Goal: Check status: Check status

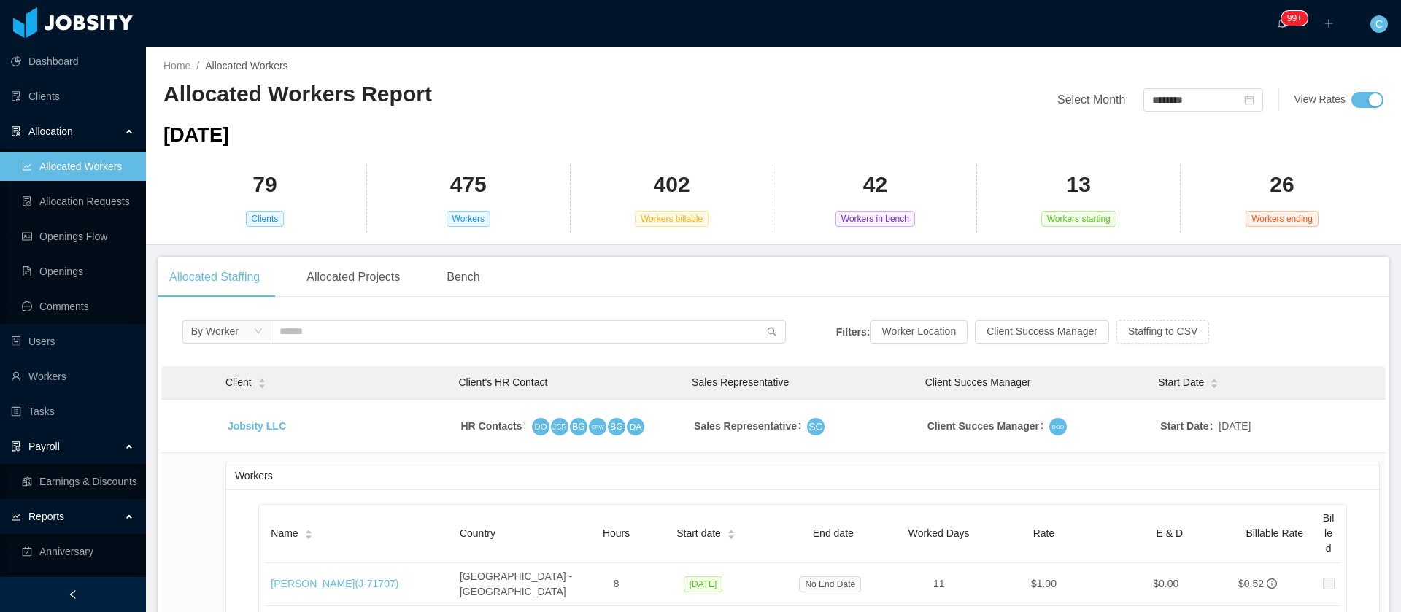
click at [1156, 85] on div "Select Month ******** View Rates" at bounding box center [1078, 88] width 610 height 45
click at [1156, 97] on input "********" at bounding box center [1203, 99] width 120 height 23
click at [1283, 226] on link "Sep" at bounding box center [1285, 229] width 30 height 18
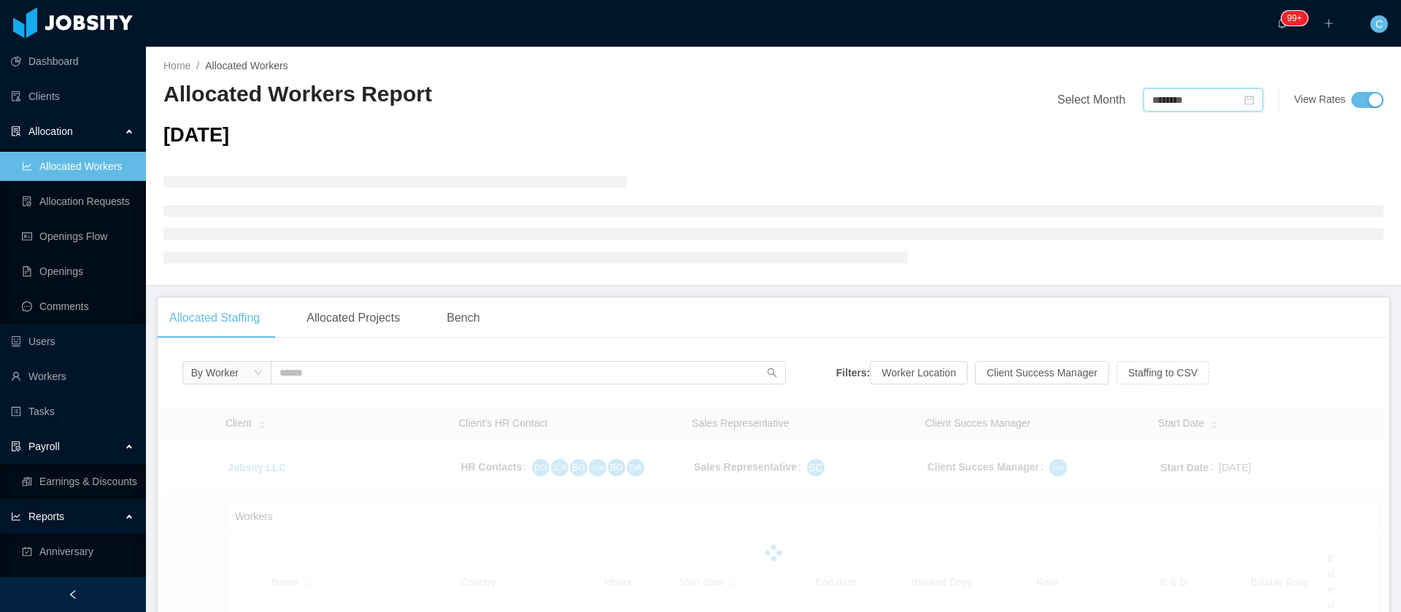
type input "********"
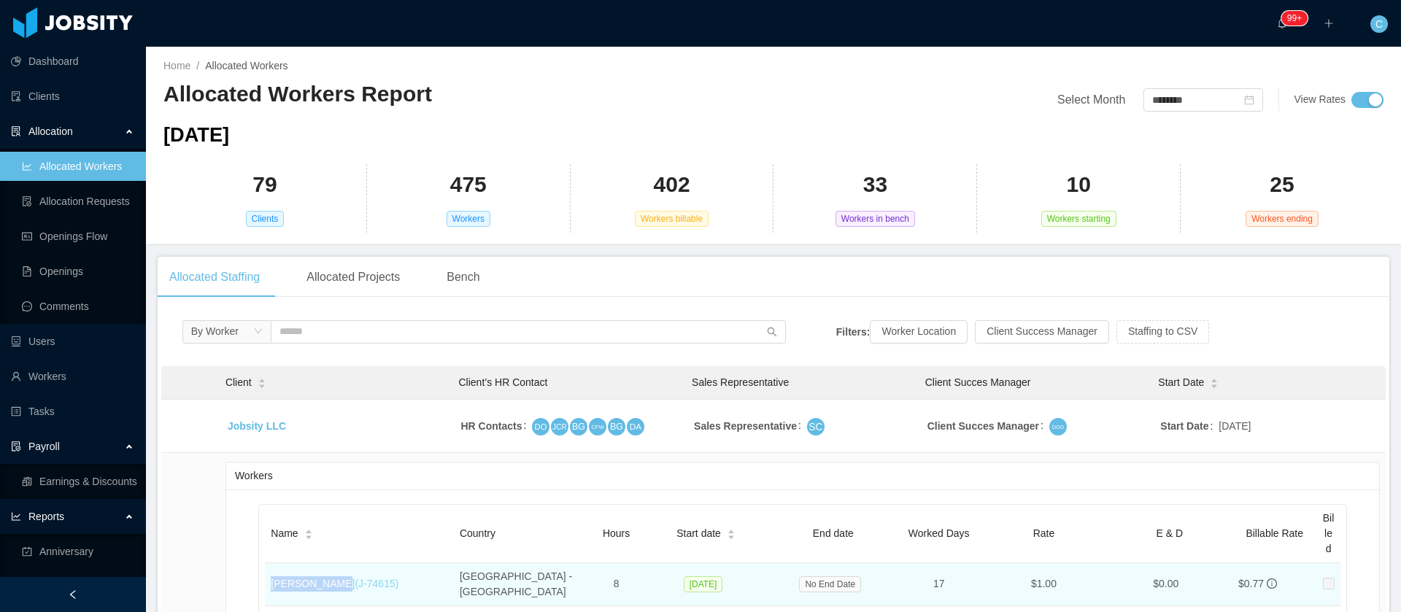
drag, startPoint x: 280, startPoint y: 576, endPoint x: 327, endPoint y: 582, distance: 47.0
click at [327, 582] on td "[PERSON_NAME] (J- 74615 )" at bounding box center [359, 584] width 189 height 43
copy link "[PERSON_NAME]"
drag, startPoint x: 390, startPoint y: 574, endPoint x: 271, endPoint y: 567, distance: 119.2
click at [271, 567] on td "[PERSON_NAME] (J- 74615 )" at bounding box center [359, 584] width 189 height 43
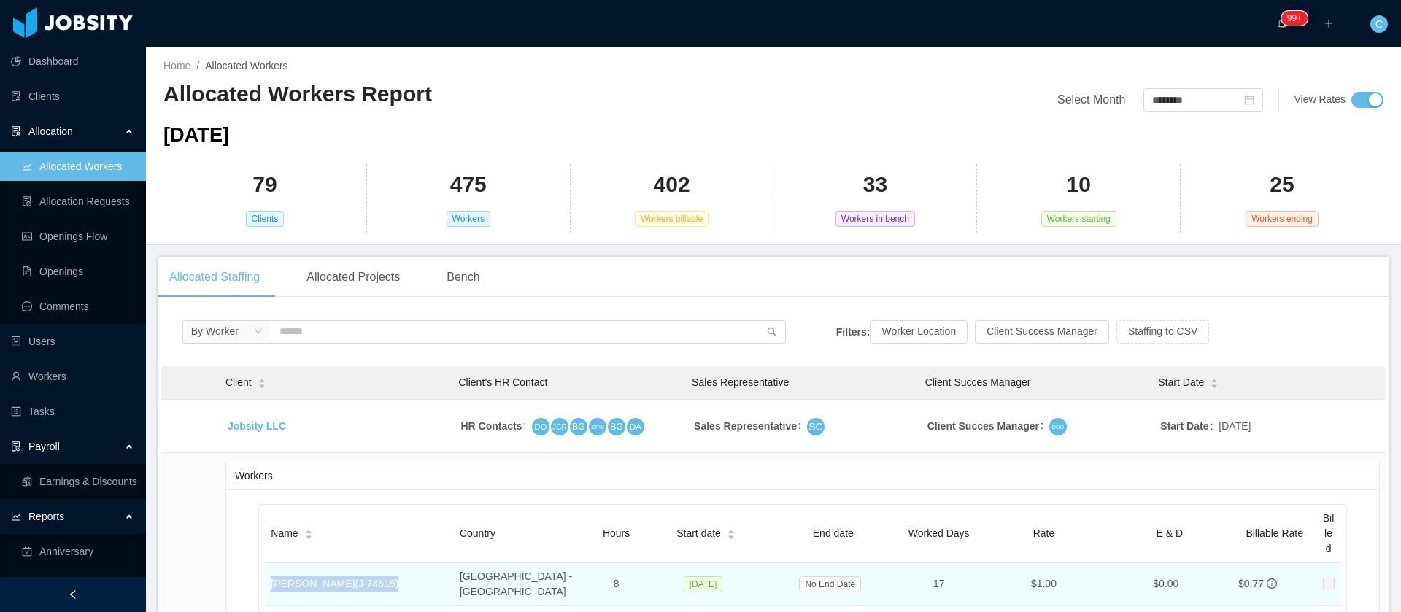
copy link "[PERSON_NAME] (J- 74615 )"
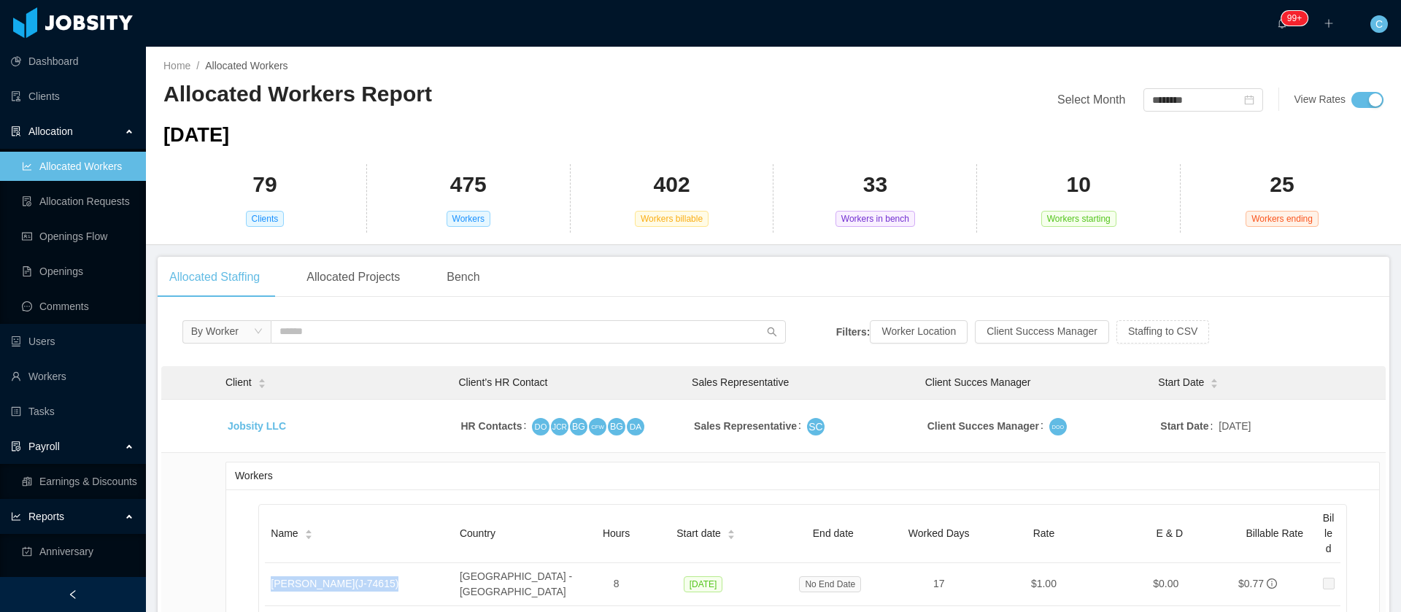
scroll to position [167, 0]
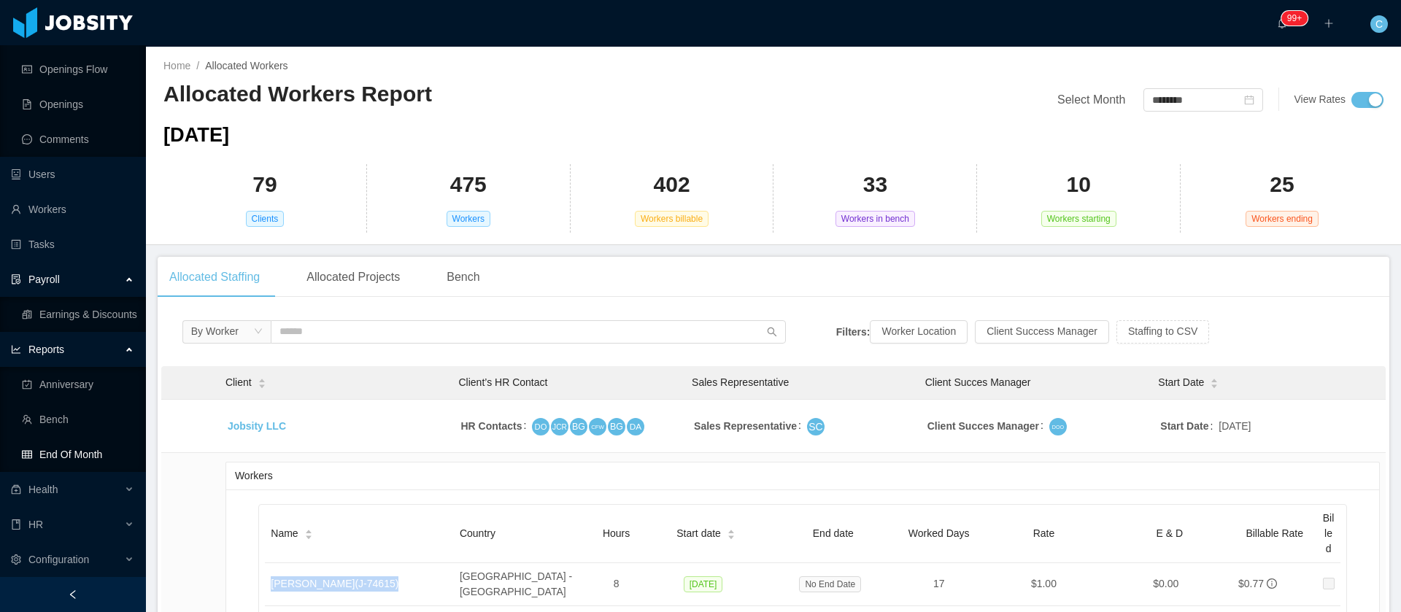
click at [68, 449] on link "End Of Month" at bounding box center [78, 454] width 112 height 29
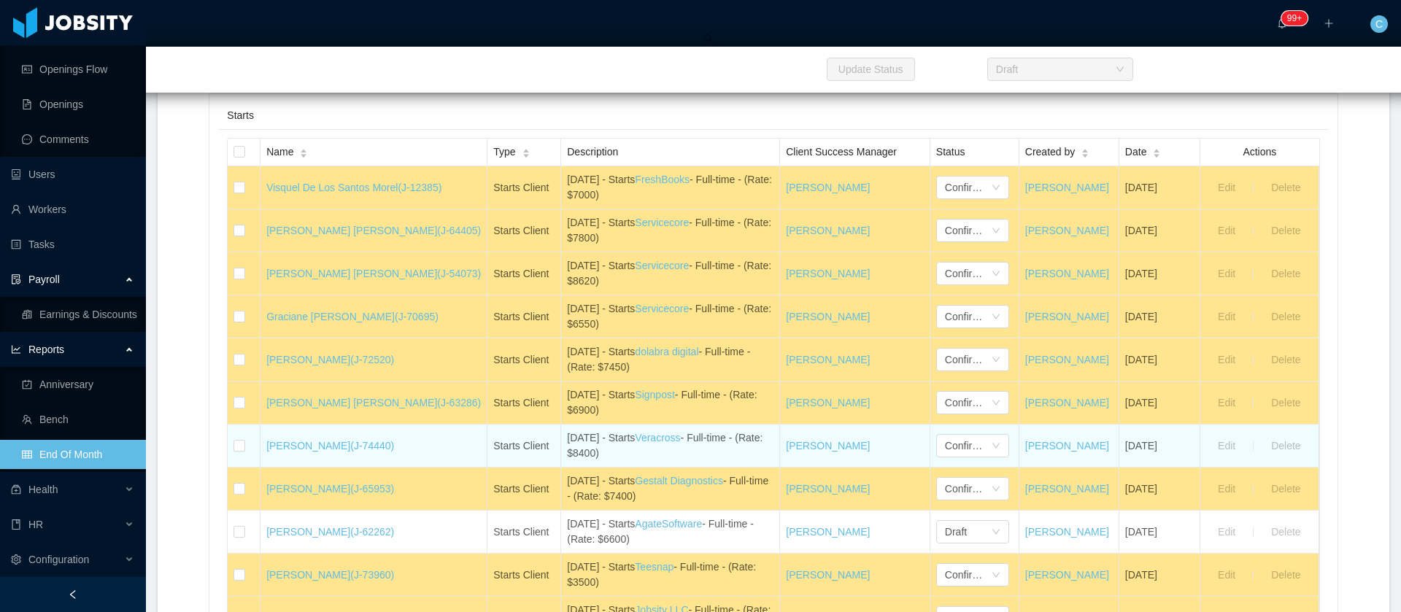
scroll to position [547, 0]
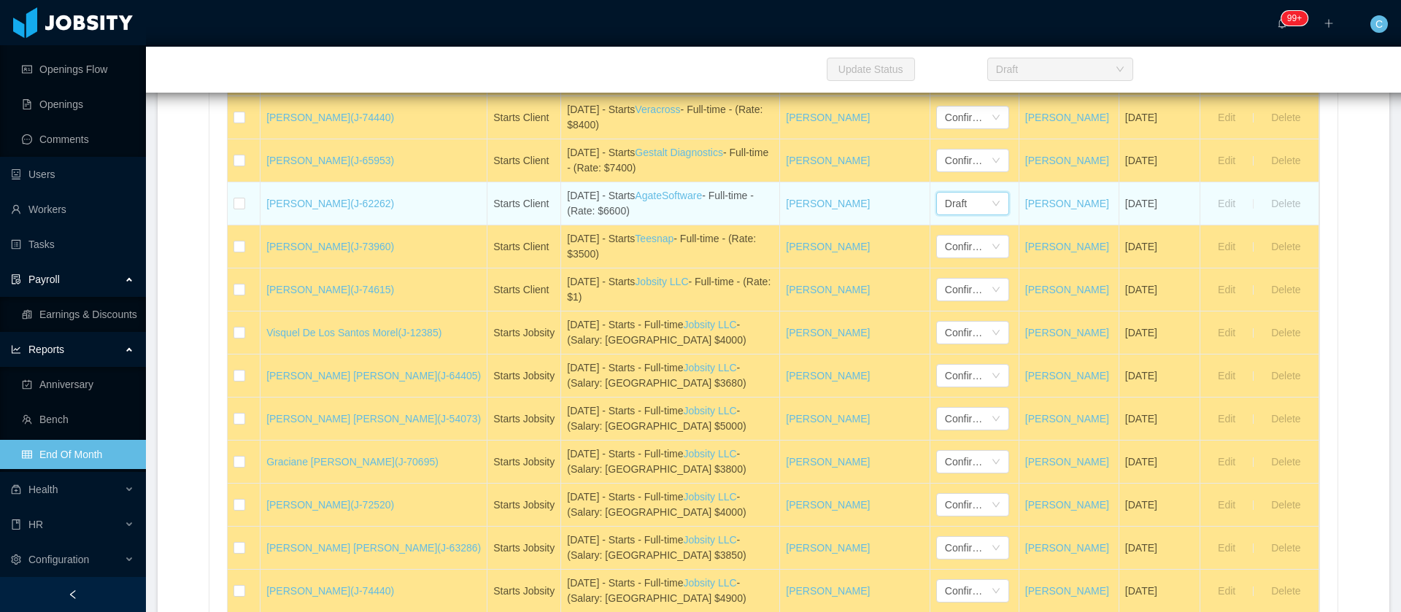
click at [945, 195] on div "Draft" at bounding box center [956, 204] width 22 height 22
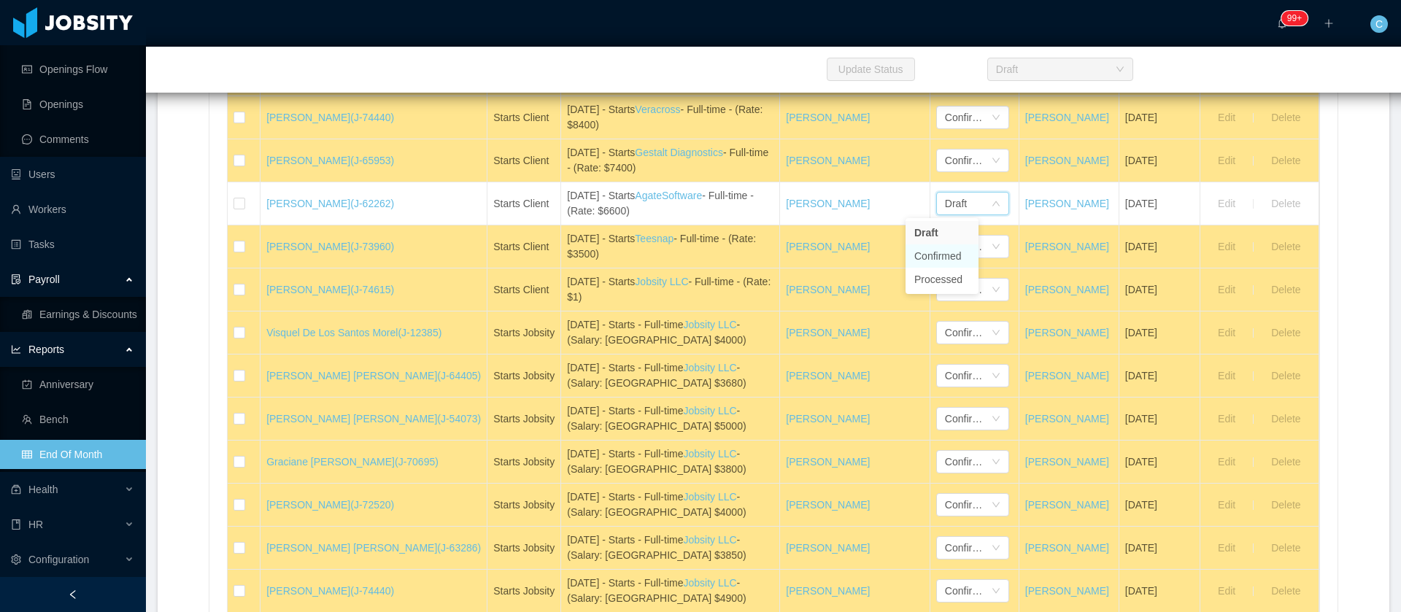
click at [956, 260] on li "Confirmed" at bounding box center [942, 255] width 73 height 23
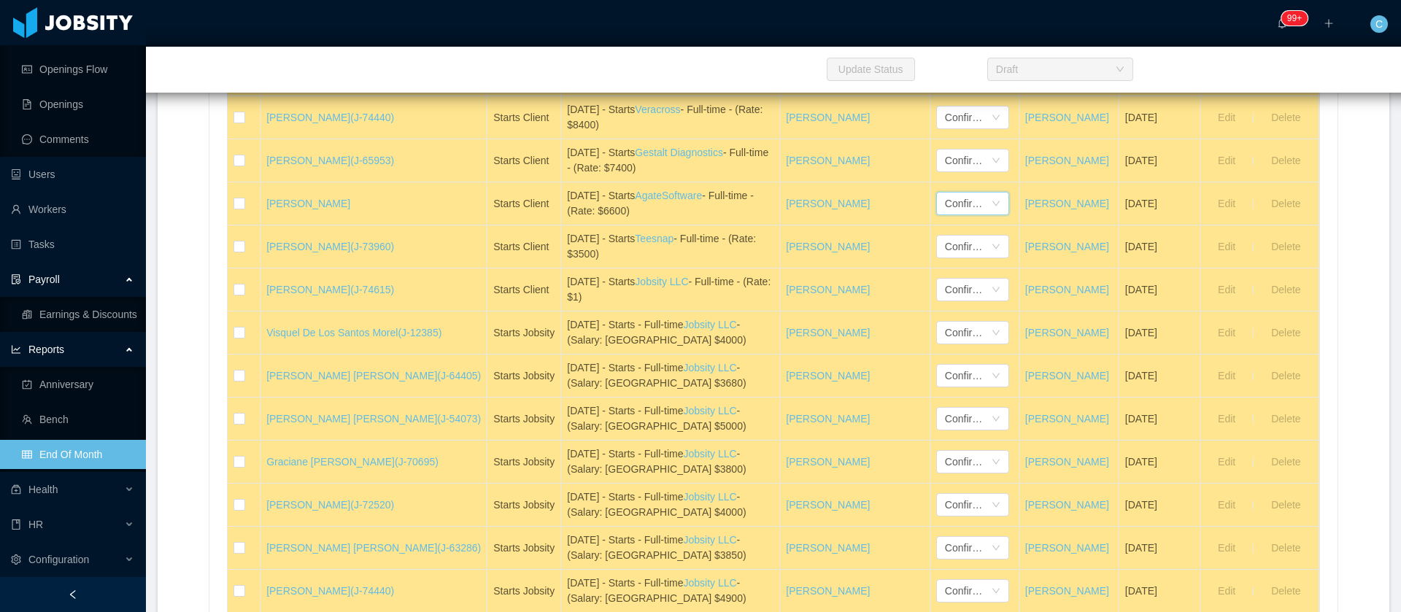
scroll to position [985, 0]
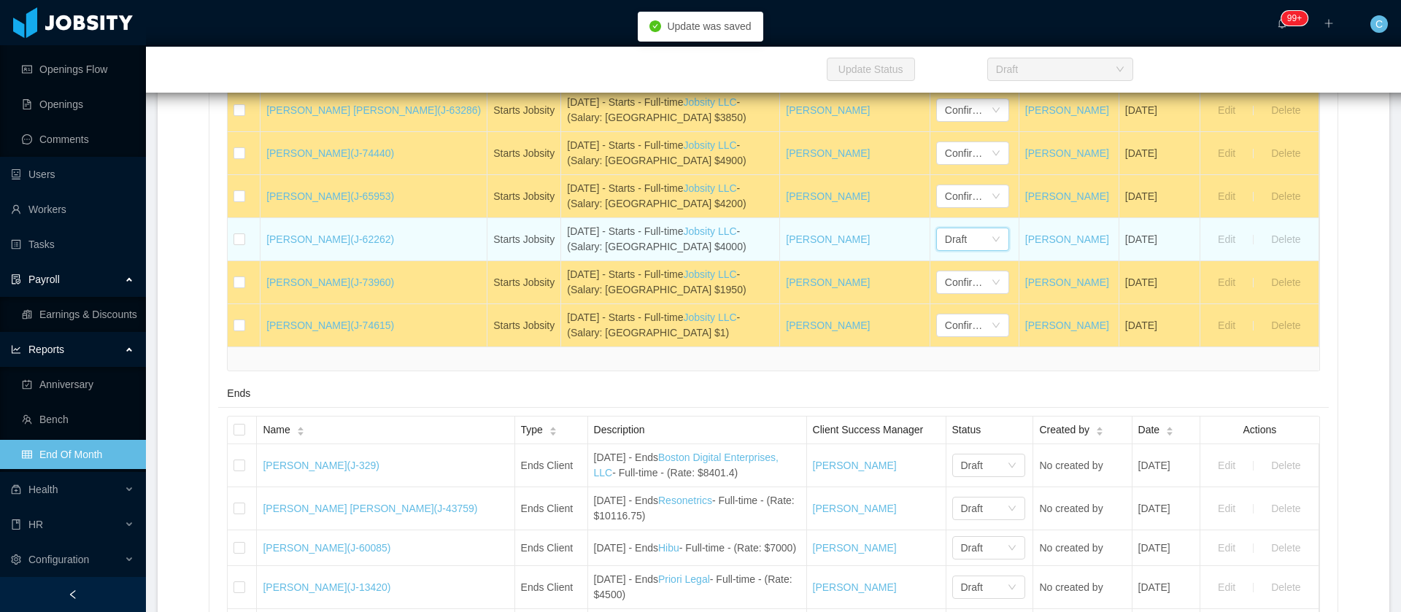
click at [945, 240] on div "Draft" at bounding box center [968, 239] width 46 height 22
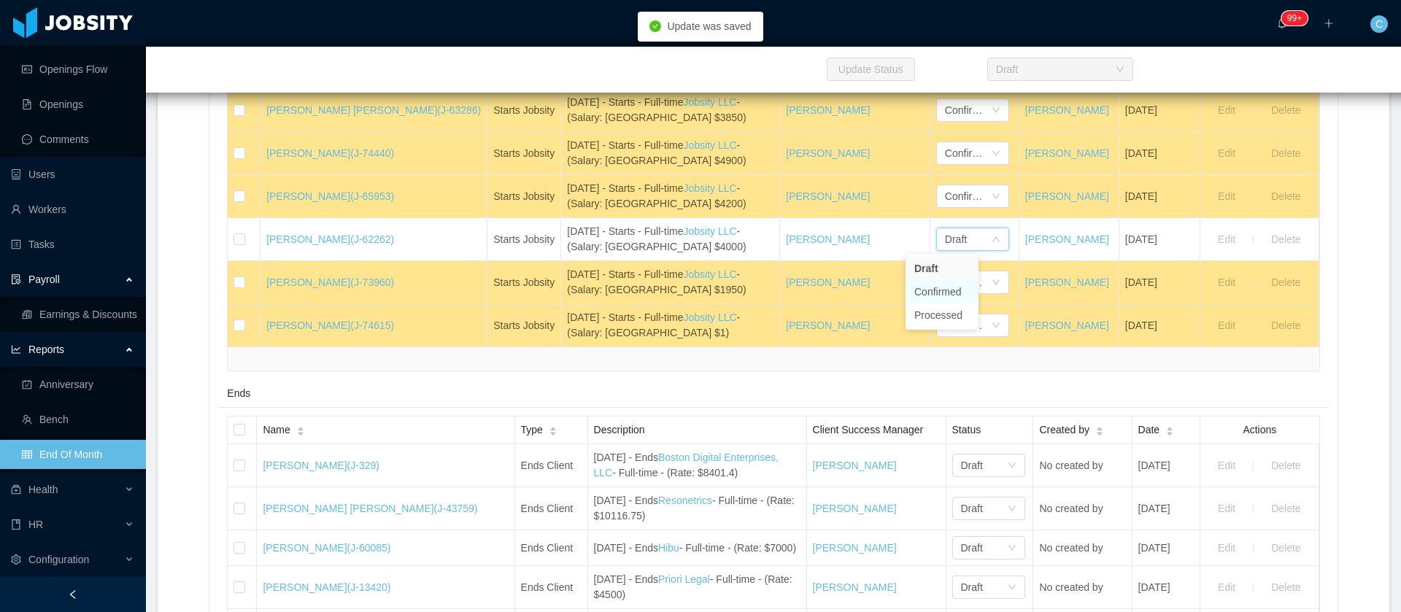
click at [946, 287] on li "Confirmed" at bounding box center [942, 291] width 73 height 23
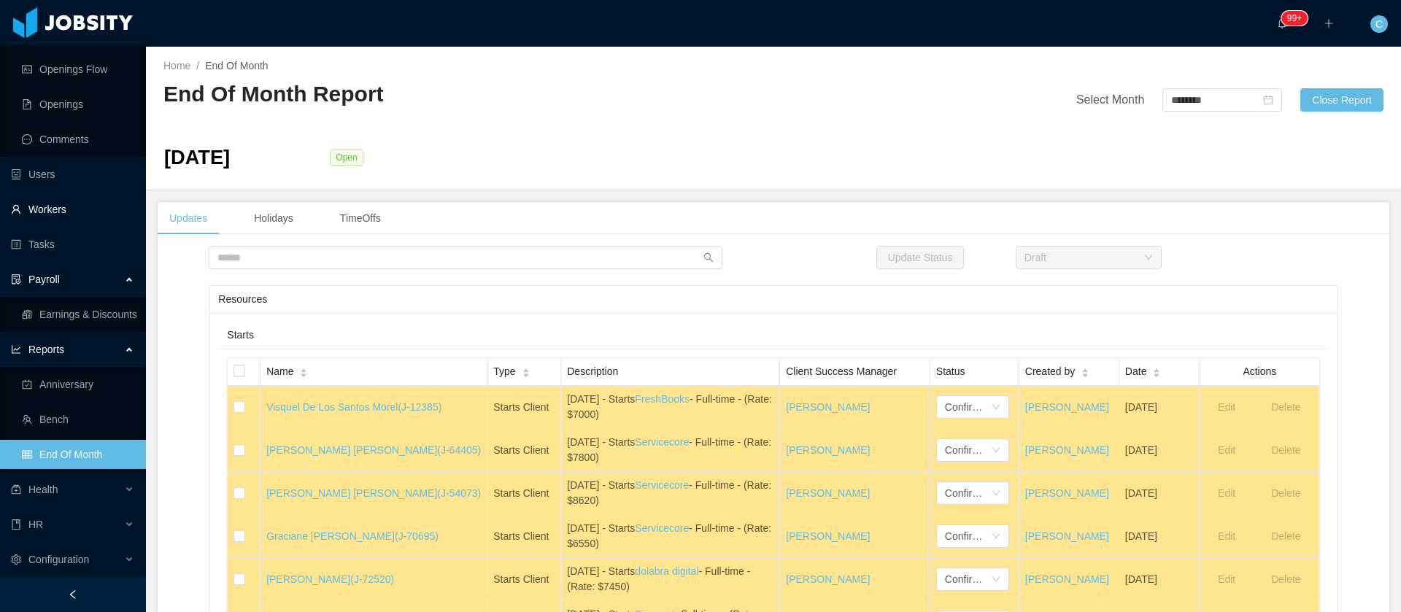
scroll to position [0, 0]
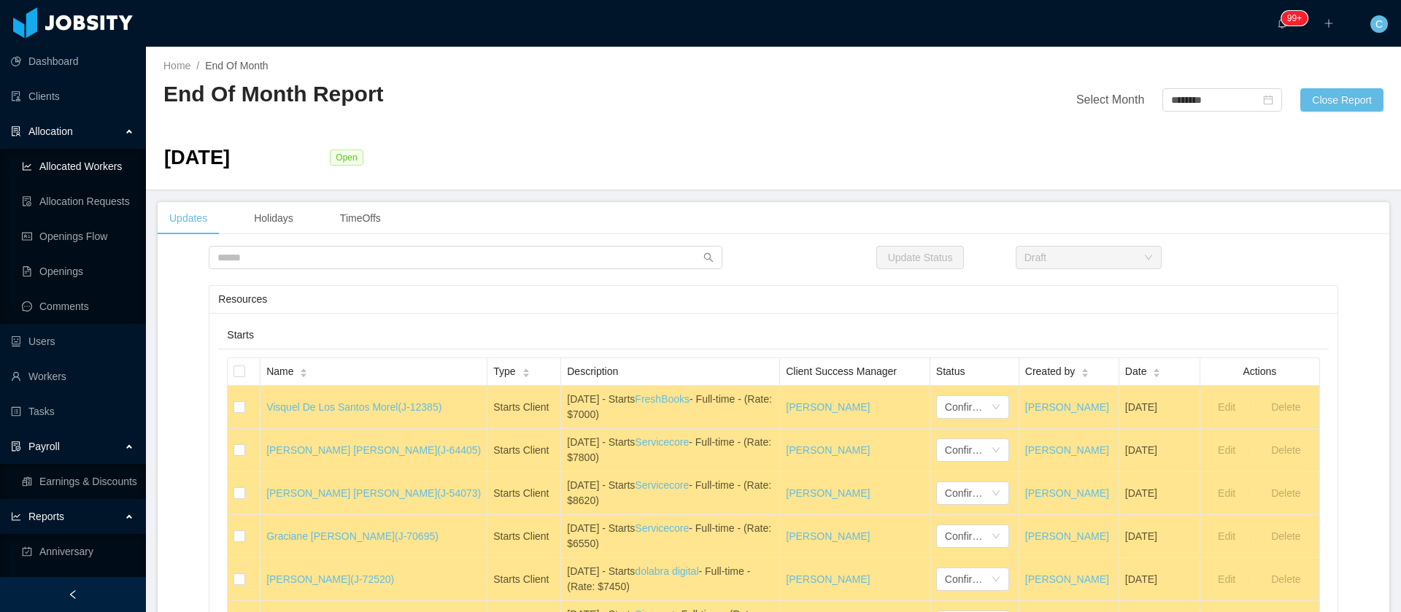
click at [81, 164] on link "Allocated Workers" at bounding box center [78, 166] width 112 height 29
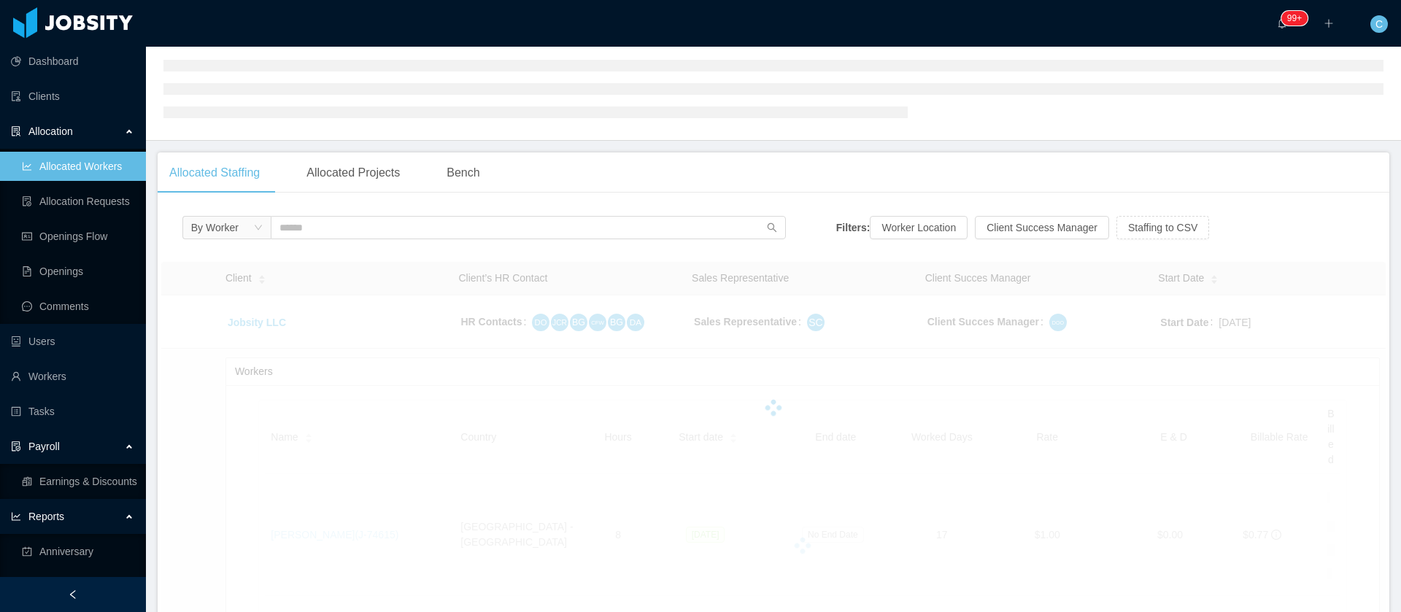
scroll to position [219, 0]
